Goal: Check status: Check status

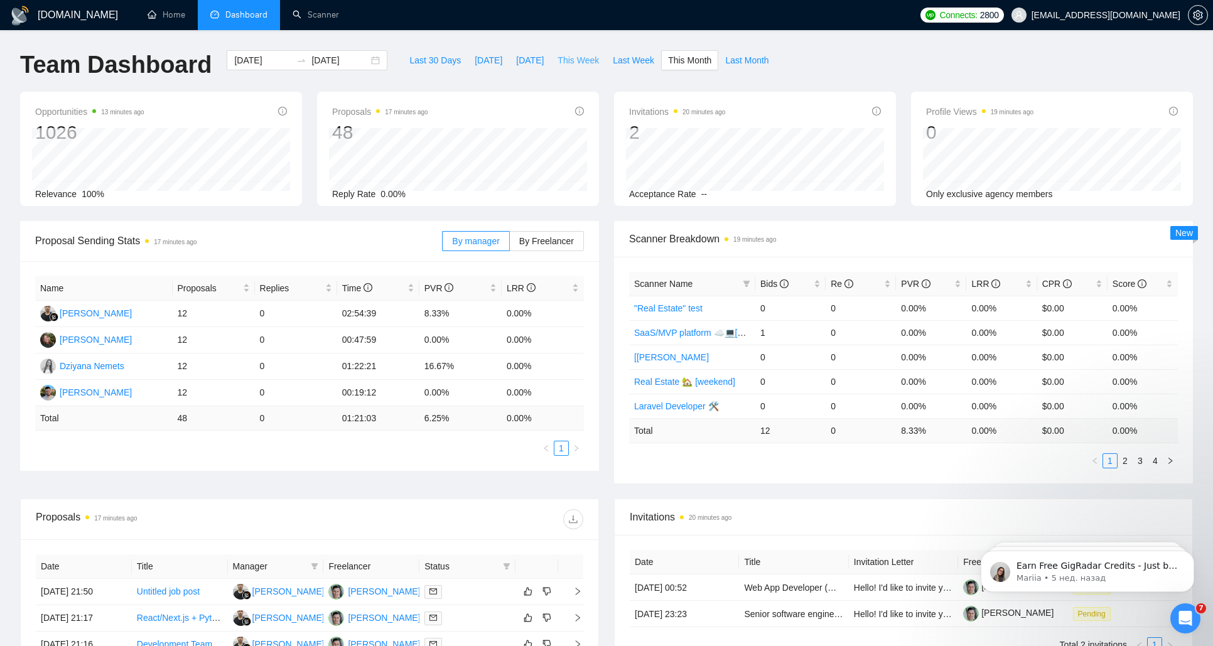
click at [604, 59] on button "This Week" at bounding box center [578, 60] width 55 height 20
type input "[DATE]"
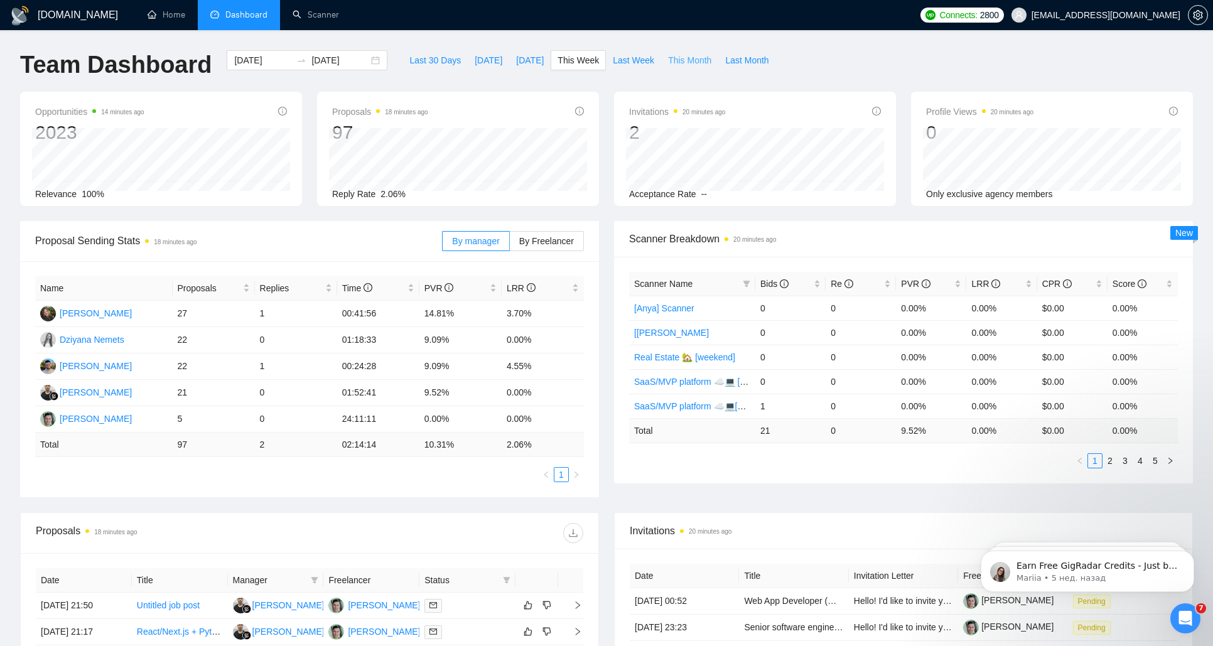
click at [701, 58] on span "This Month" at bounding box center [689, 60] width 43 height 14
type input "[DATE]"
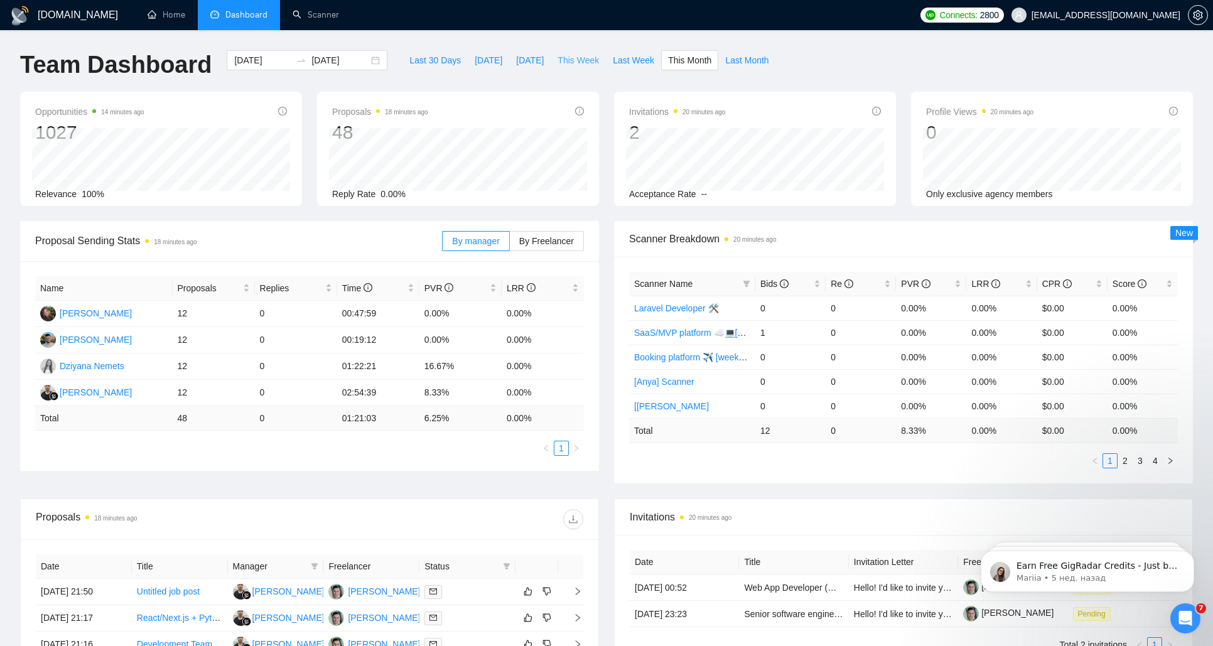
click at [578, 61] on span "This Week" at bounding box center [578, 60] width 41 height 14
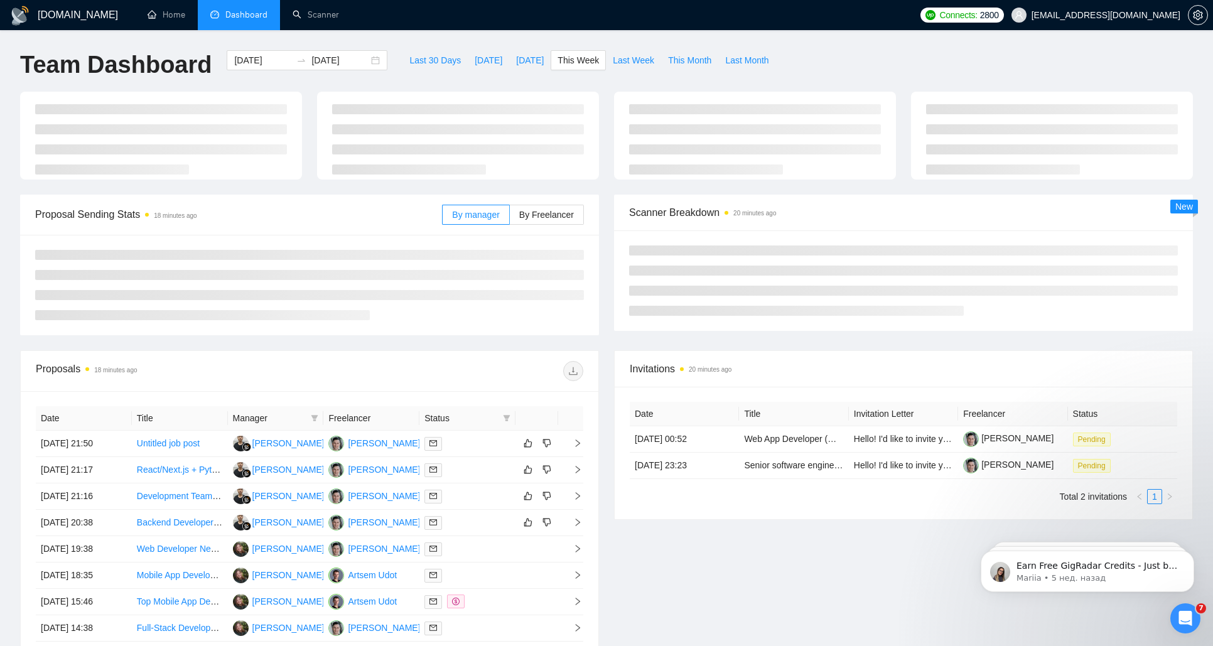
type input "[DATE]"
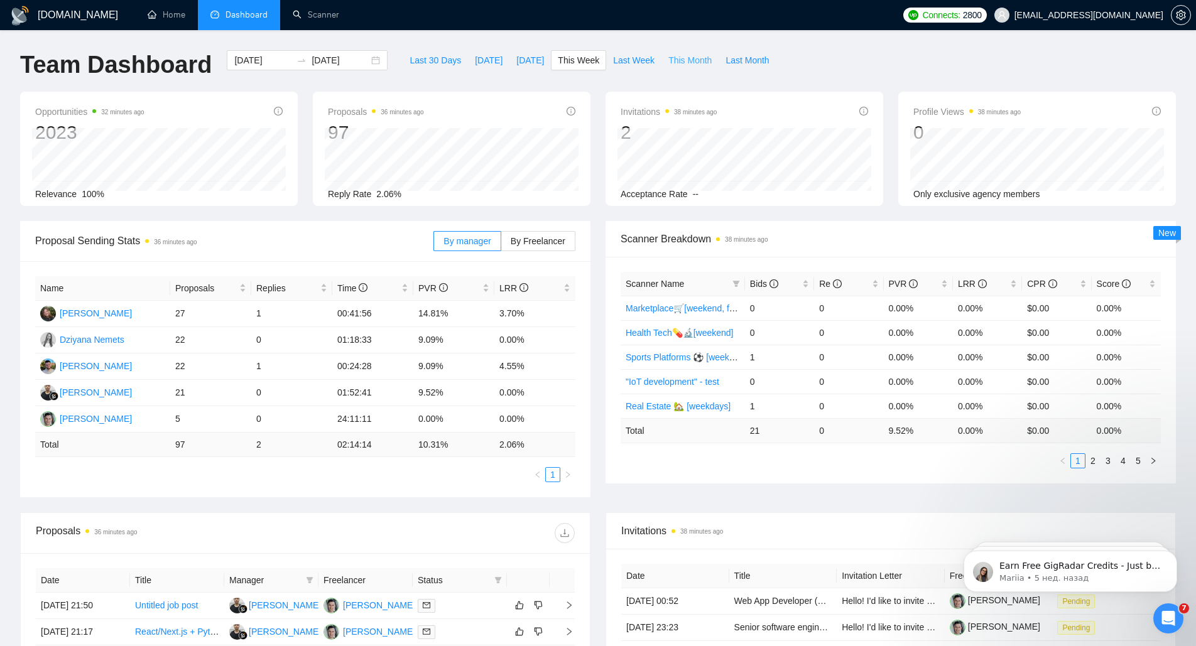
click at [678, 63] on span "This Month" at bounding box center [689, 60] width 43 height 14
type input "[DATE]"
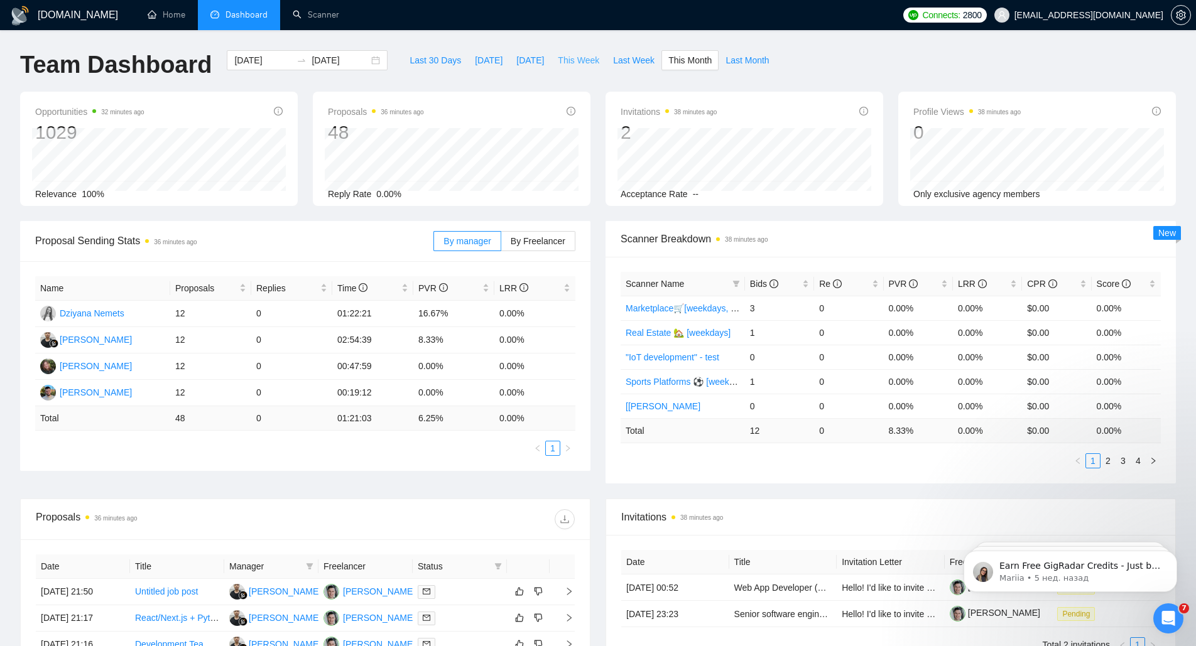
click at [577, 61] on span "This Week" at bounding box center [578, 60] width 41 height 14
type input "[DATE]"
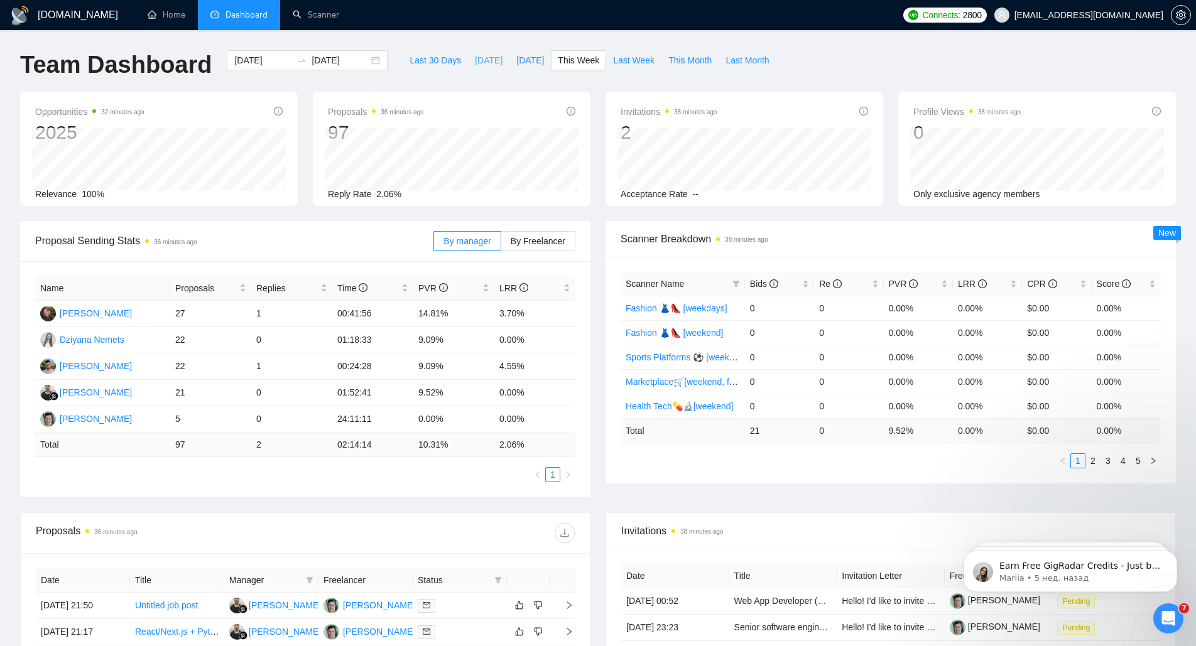
click at [480, 66] on span "[DATE]" at bounding box center [489, 60] width 28 height 14
type input "[DATE]"
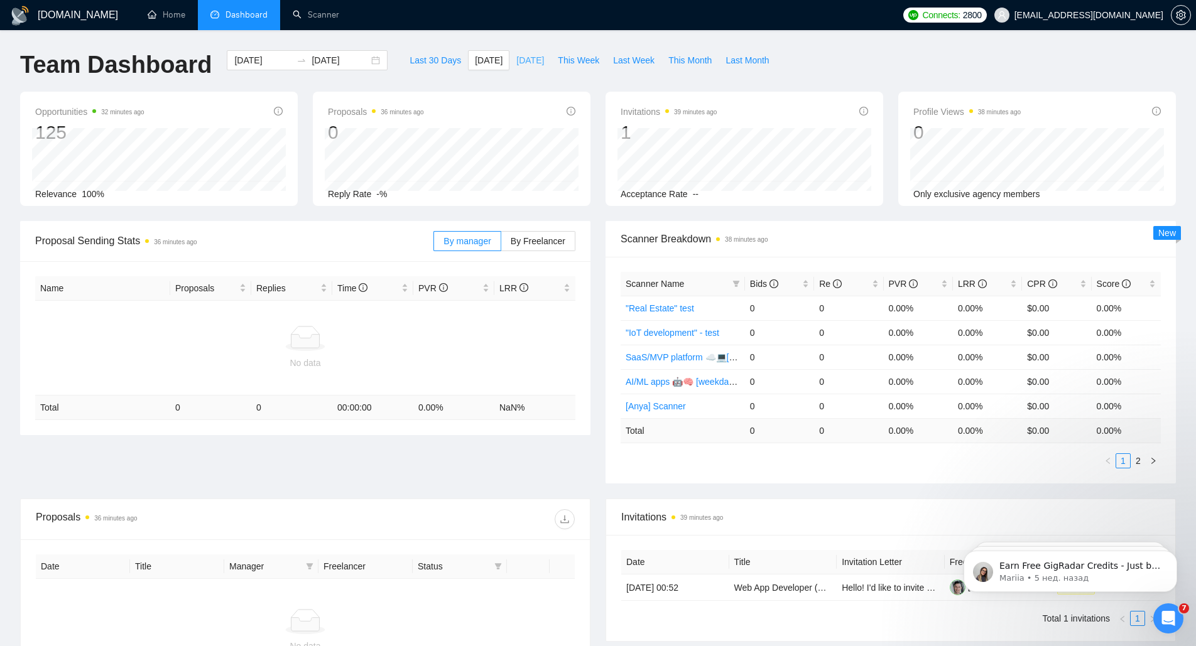
click at [516, 60] on span "[DATE]" at bounding box center [530, 60] width 28 height 14
type input "[DATE]"
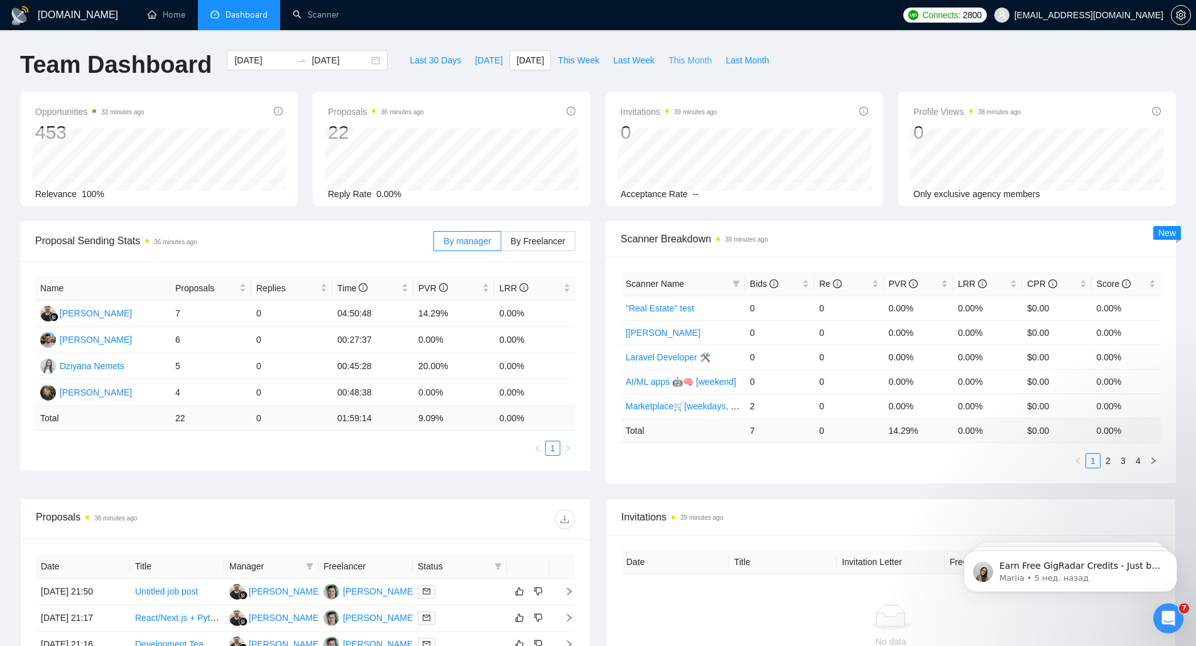
click at [689, 60] on span "This Month" at bounding box center [689, 60] width 43 height 14
type input "[DATE]"
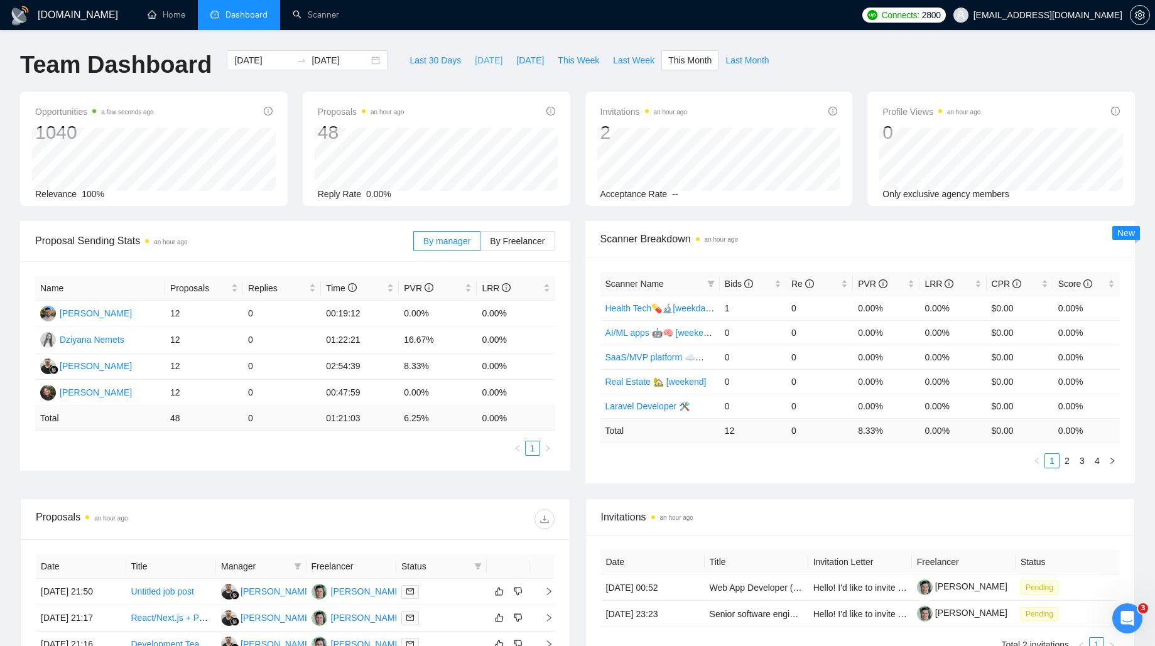
click at [475, 63] on span "[DATE]" at bounding box center [489, 60] width 28 height 14
type input "[DATE]"
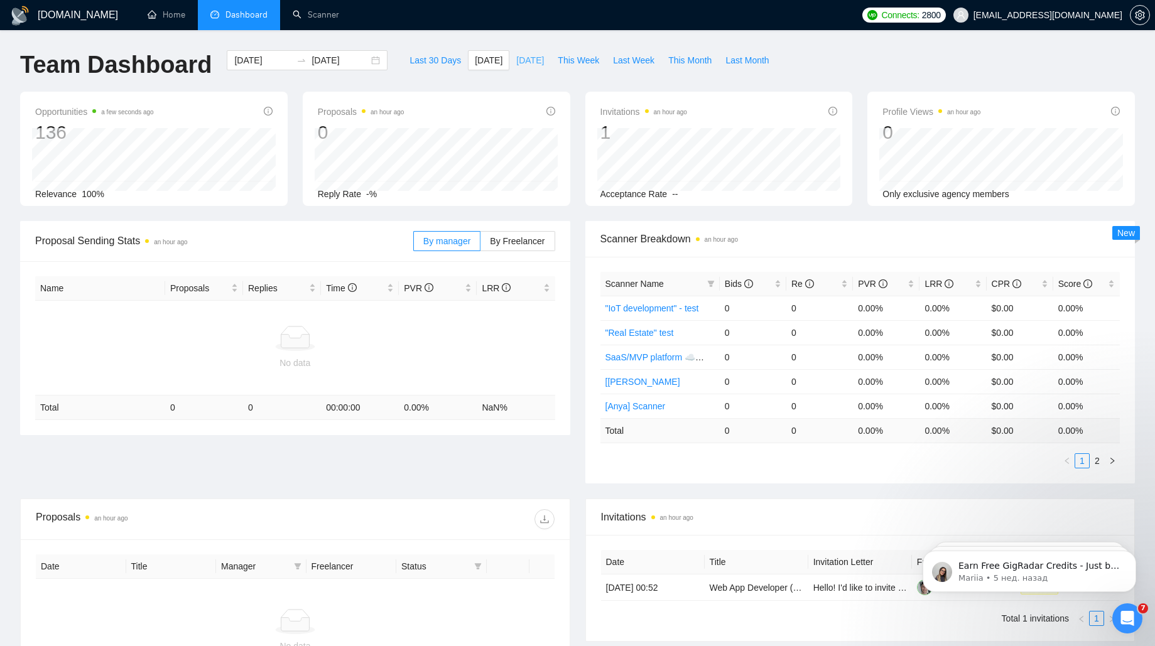
click at [528, 61] on span "[DATE]" at bounding box center [530, 60] width 28 height 14
type input "[DATE]"
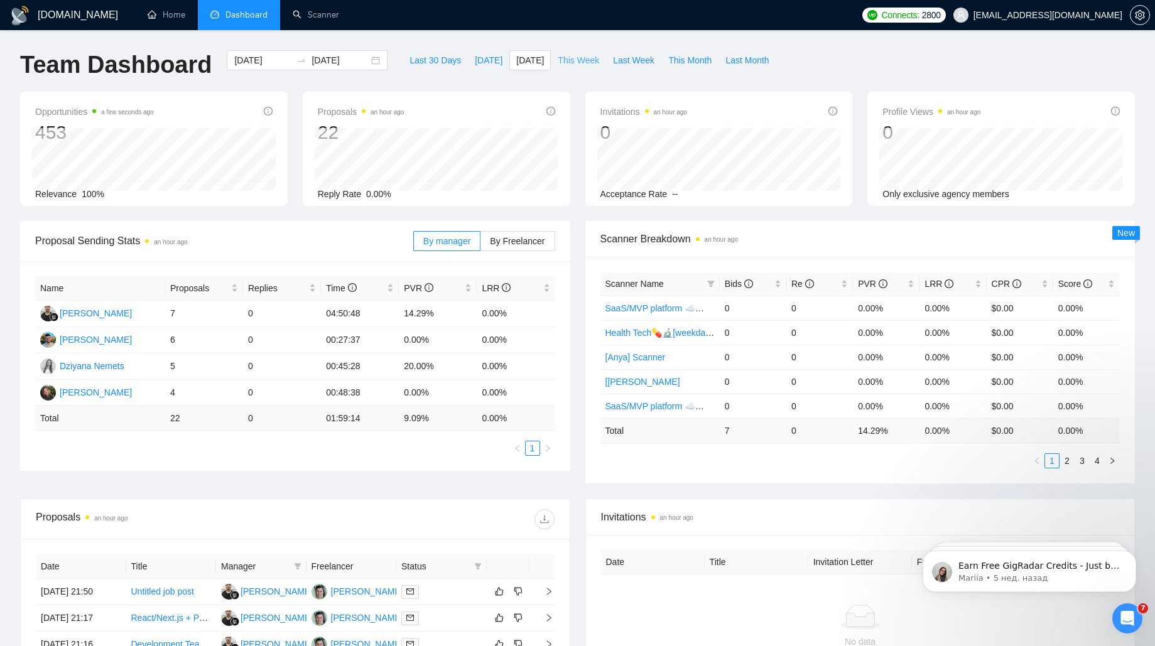
click at [574, 59] on span "This Week" at bounding box center [578, 60] width 41 height 14
type input "[DATE]"
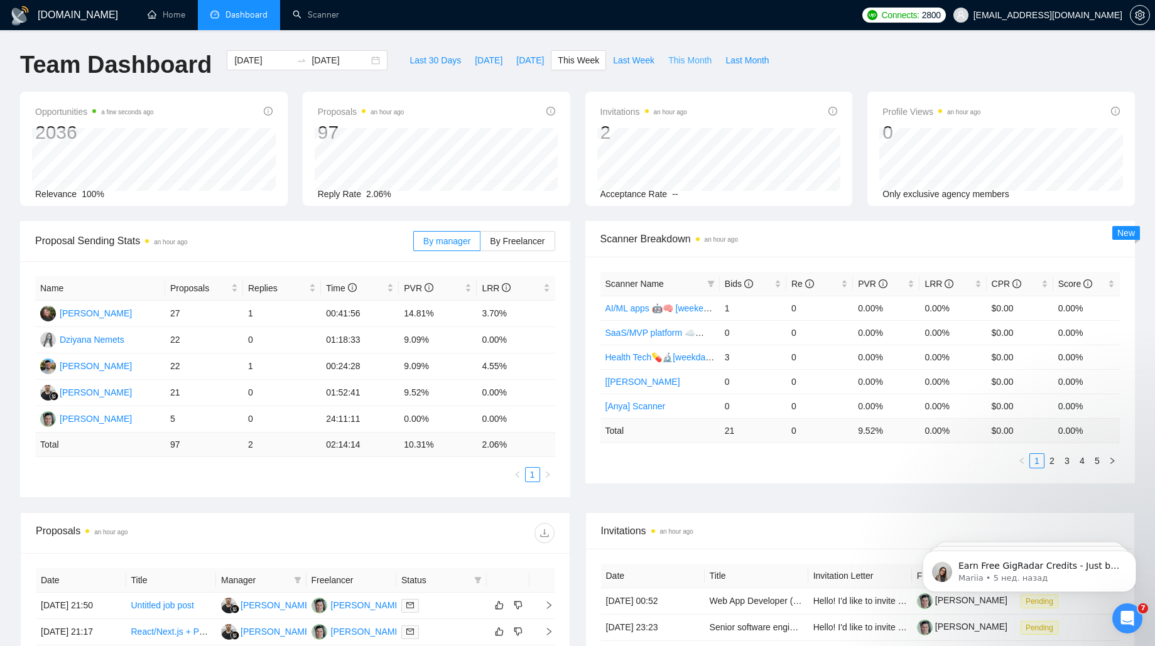
click at [685, 58] on span "This Month" at bounding box center [689, 60] width 43 height 14
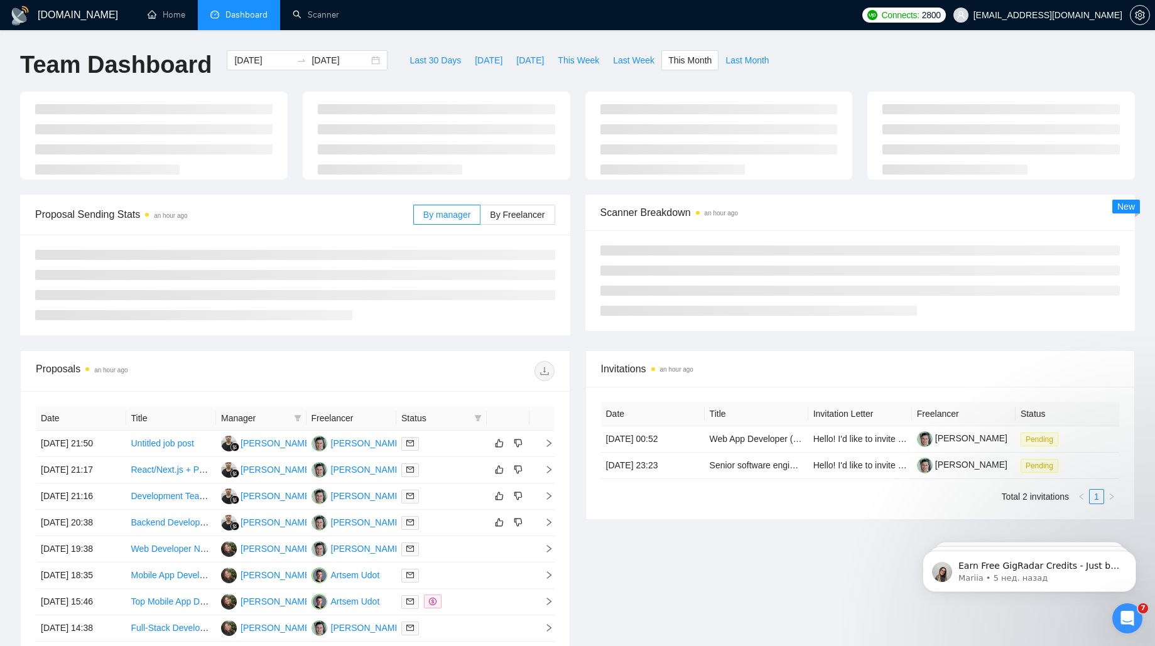
type input "[DATE]"
